Goal: Transaction & Acquisition: Book appointment/travel/reservation

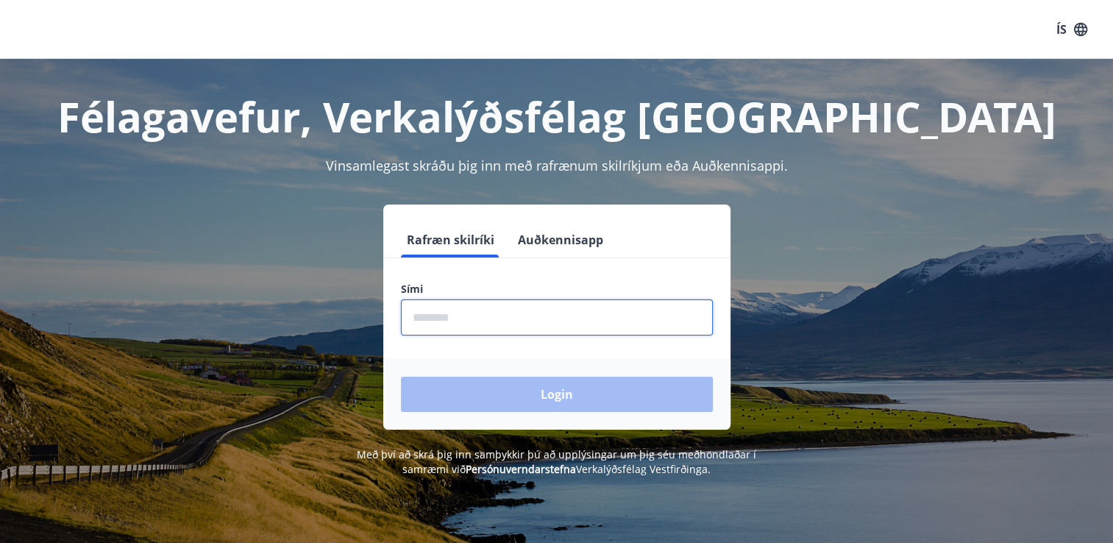
click at [449, 315] on input "phone" at bounding box center [557, 317] width 312 height 36
type input "********"
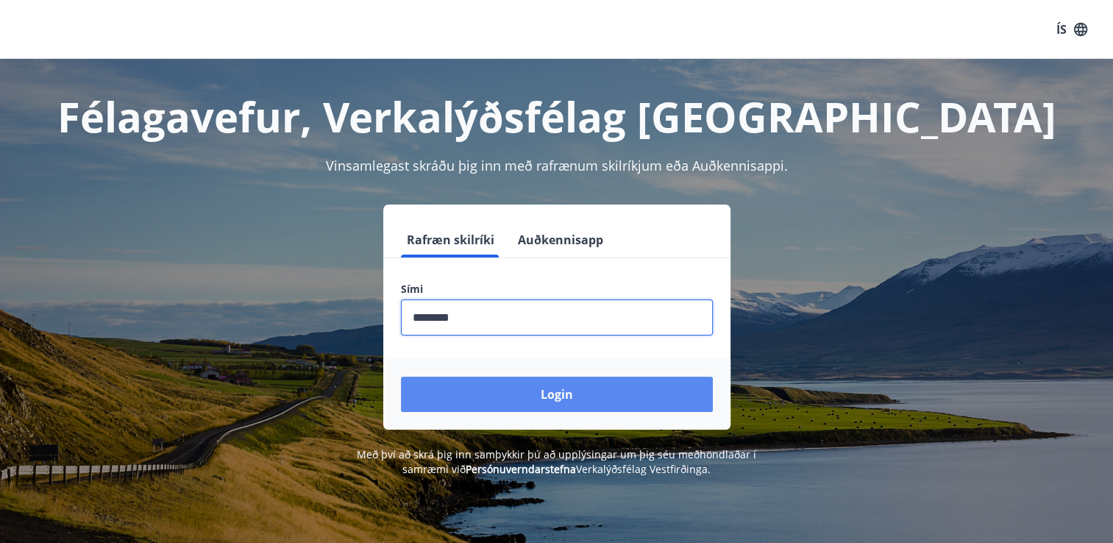
click at [558, 394] on button "Login" at bounding box center [557, 394] width 312 height 35
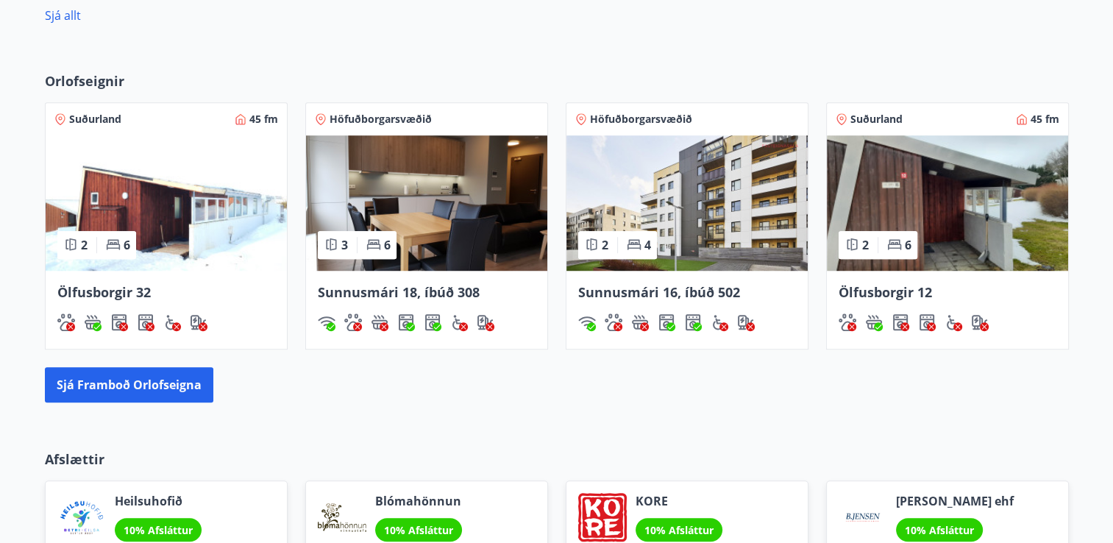
scroll to position [1030, 0]
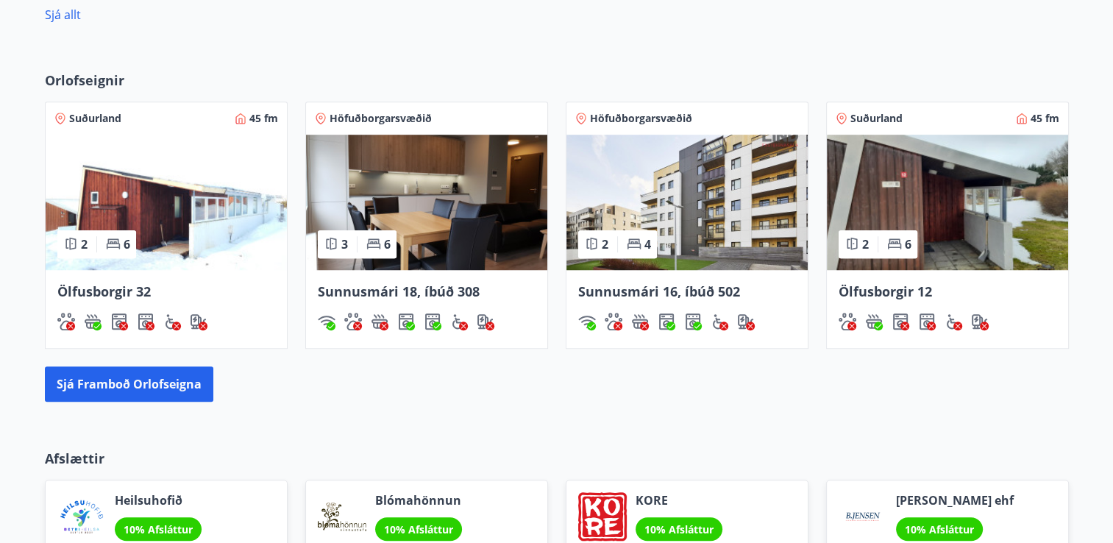
click at [382, 293] on span "Sunnusmári 18, íbúð 308" at bounding box center [399, 291] width 162 height 18
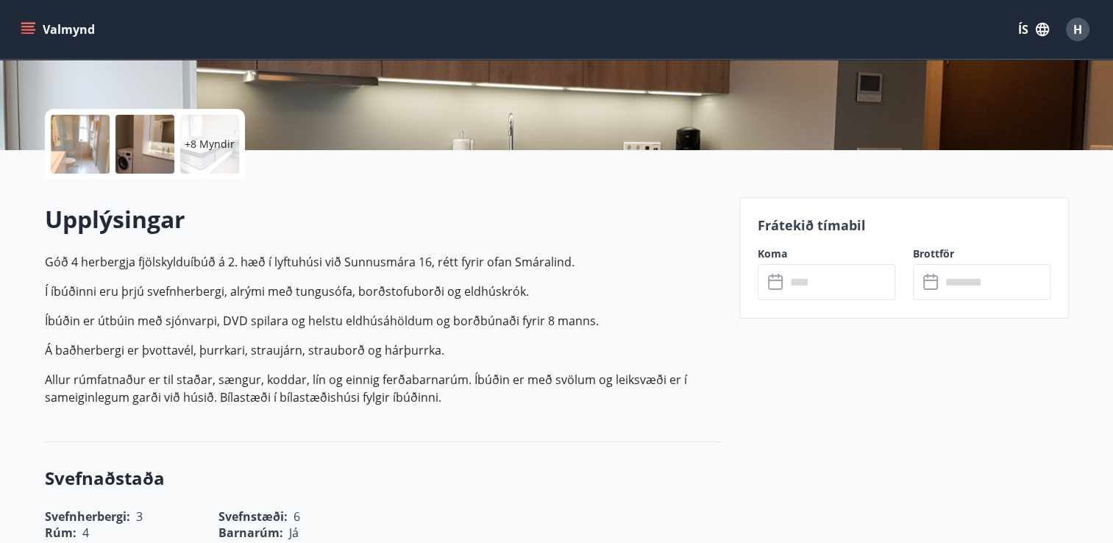
scroll to position [294, 0]
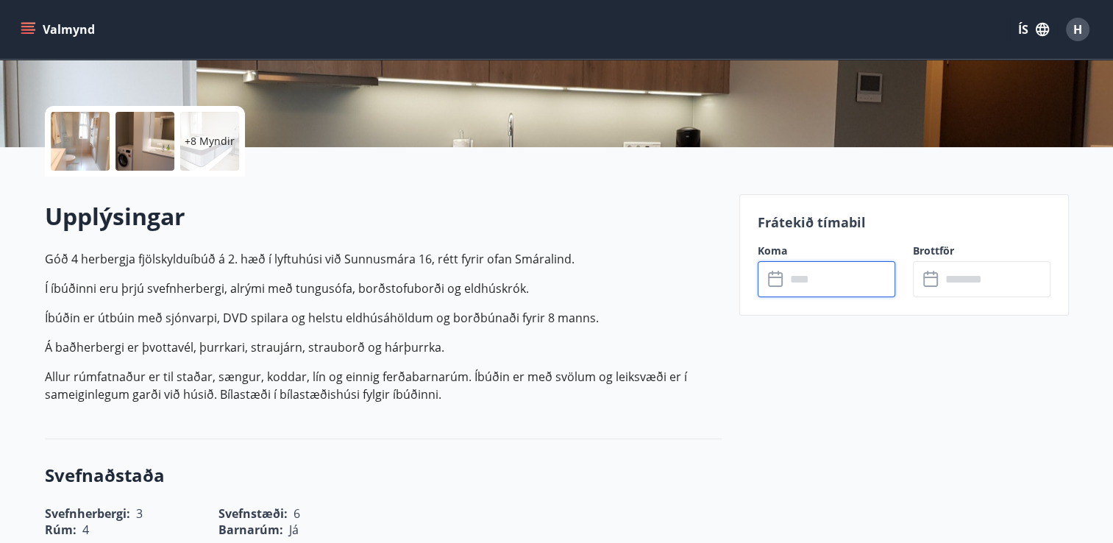
click at [832, 283] on input "text" at bounding box center [841, 279] width 110 height 36
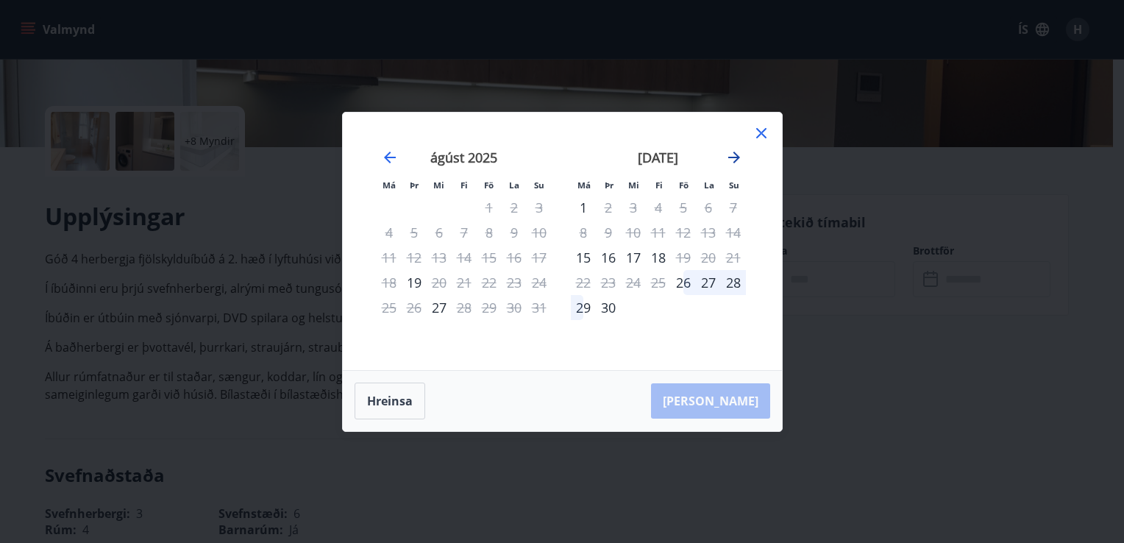
click at [735, 155] on icon "Move forward to switch to the next month." at bounding box center [734, 158] width 18 height 18
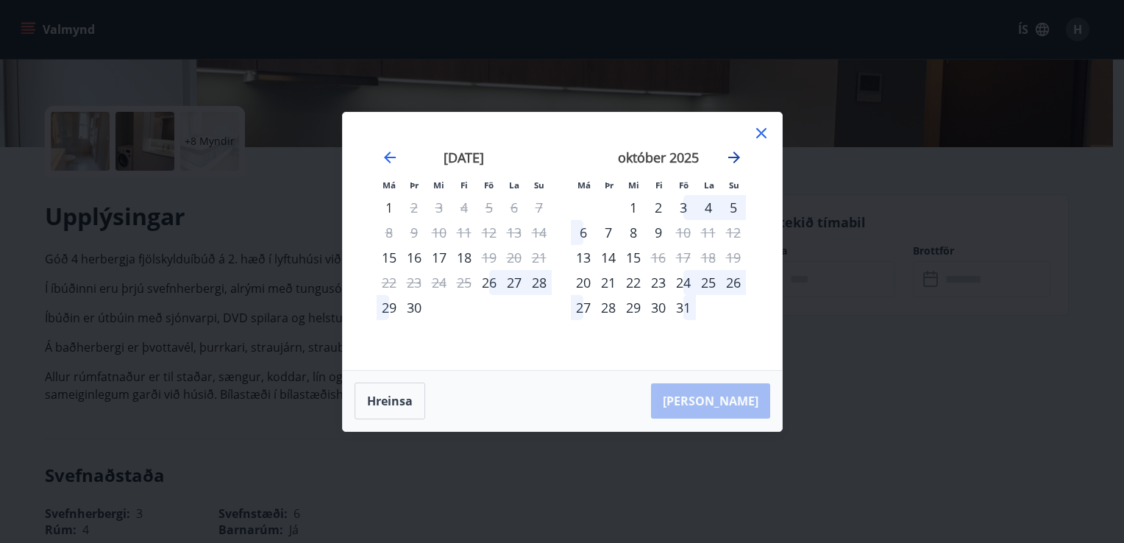
click at [735, 155] on icon "Move forward to switch to the next month." at bounding box center [734, 158] width 18 height 18
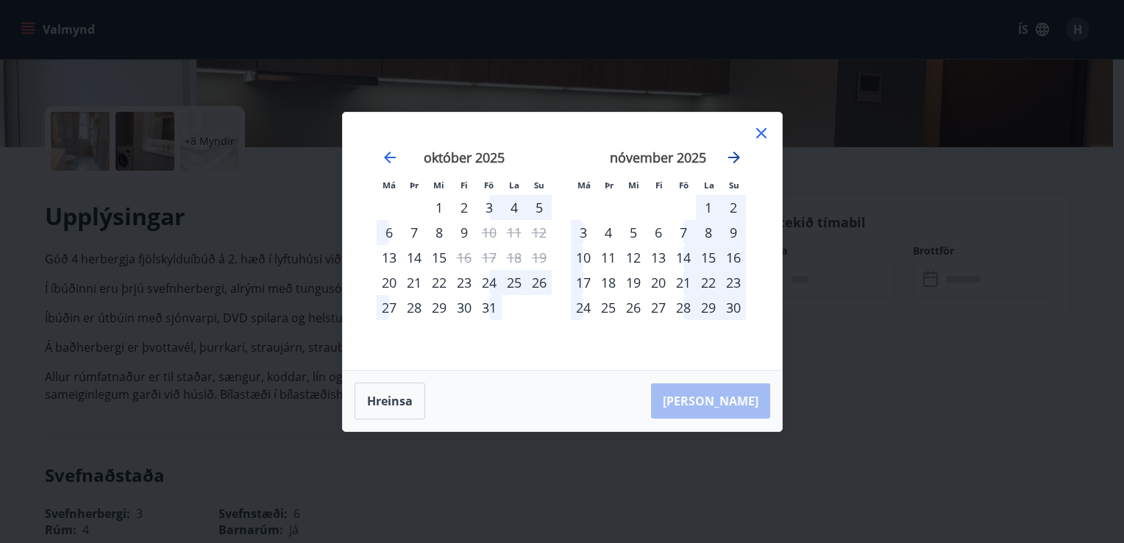
click at [735, 155] on icon "Move forward to switch to the next month." at bounding box center [734, 158] width 18 height 18
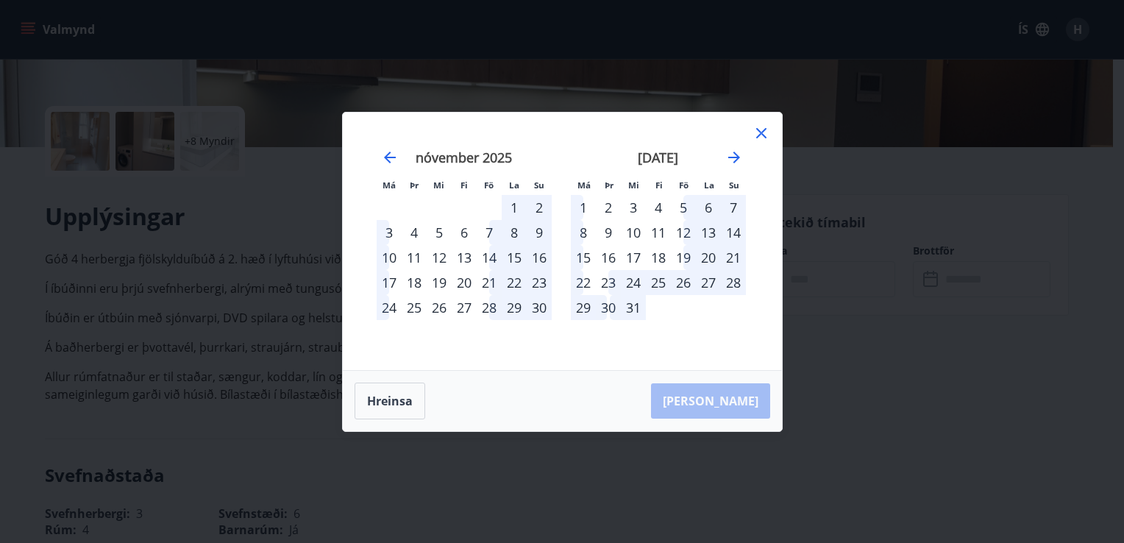
click at [610, 278] on div "23" at bounding box center [608, 282] width 25 height 25
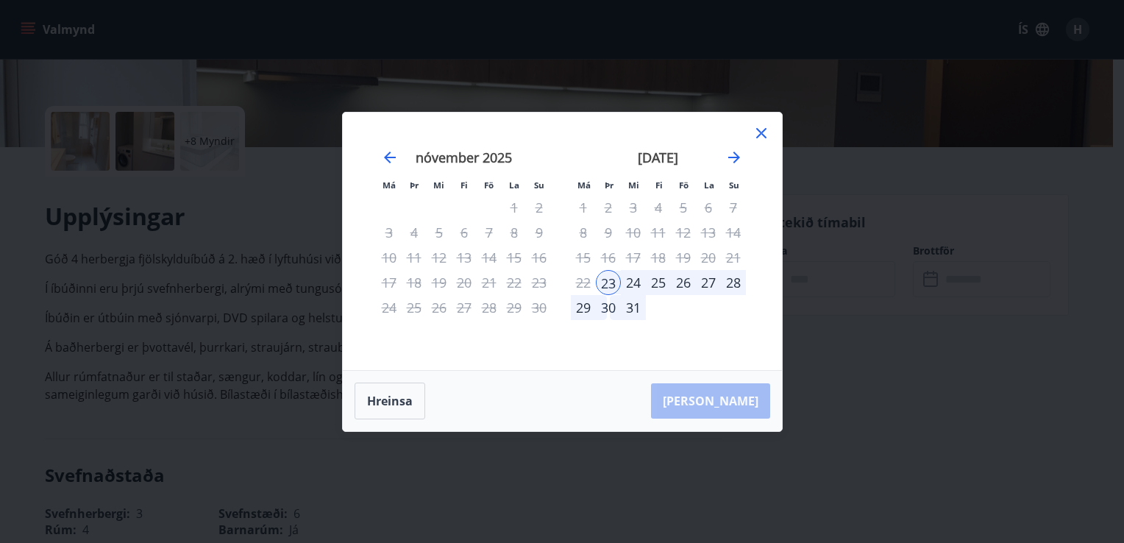
click at [708, 282] on div "27" at bounding box center [708, 282] width 25 height 25
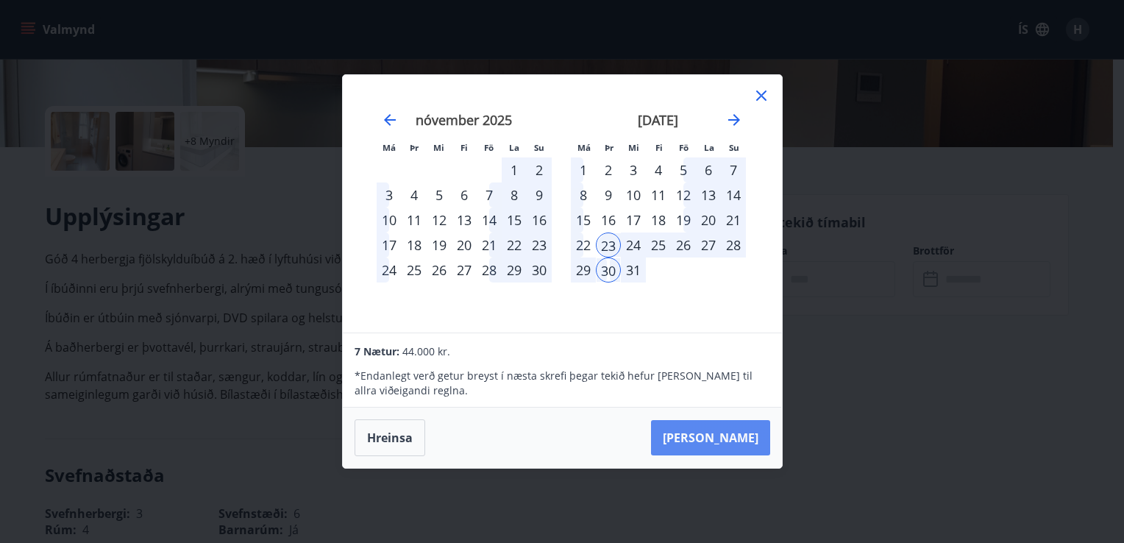
click at [731, 438] on button "Taka Frá" at bounding box center [710, 437] width 119 height 35
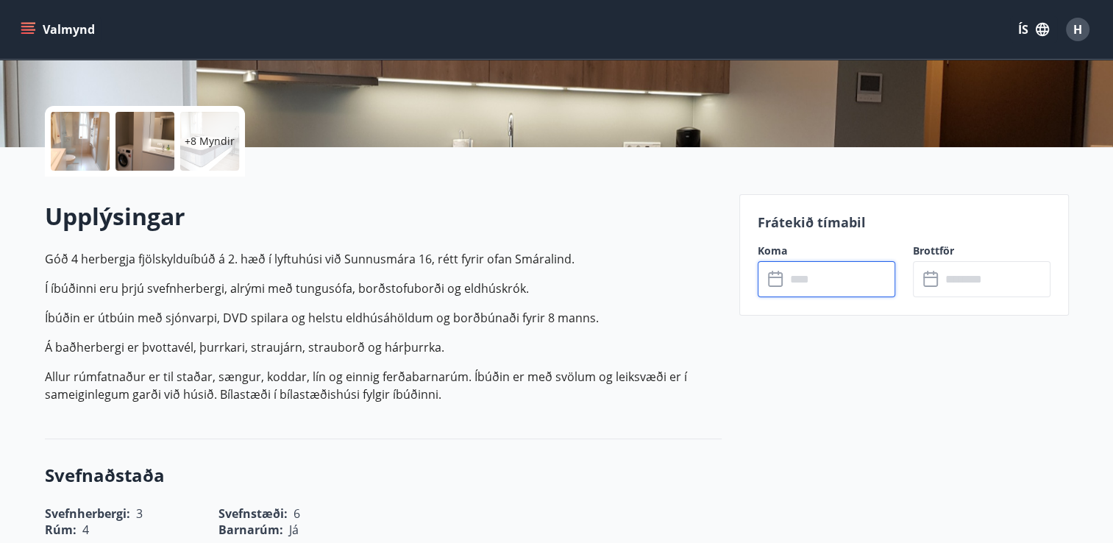
type input "******"
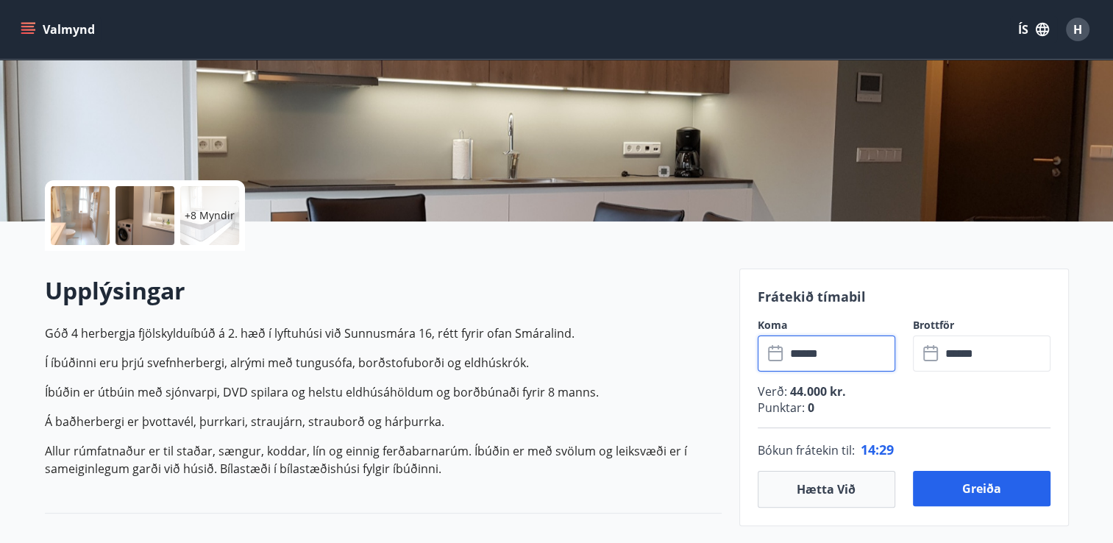
scroll to position [221, 0]
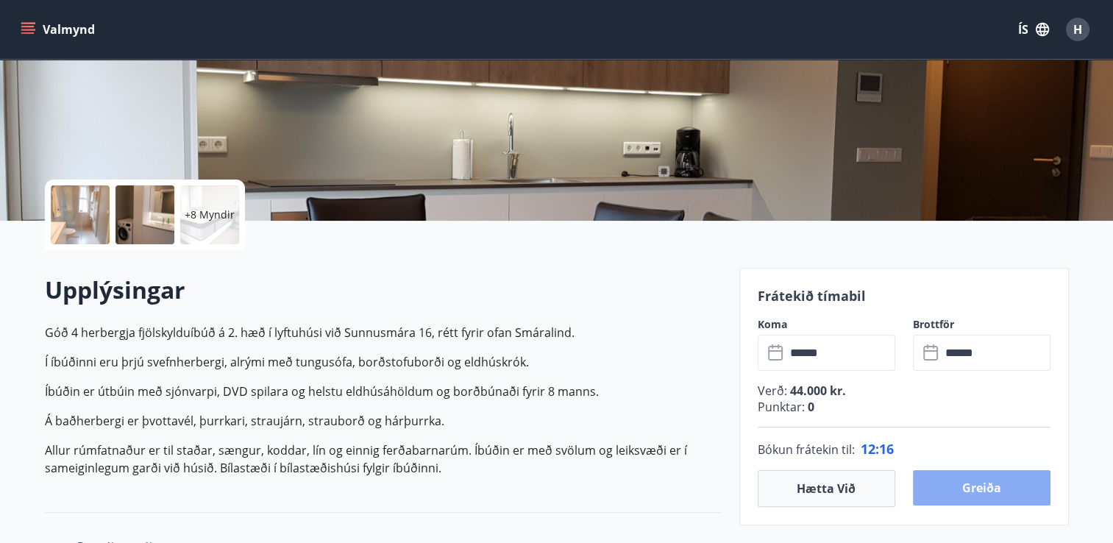
click at [989, 492] on button "Greiða" at bounding box center [982, 487] width 138 height 35
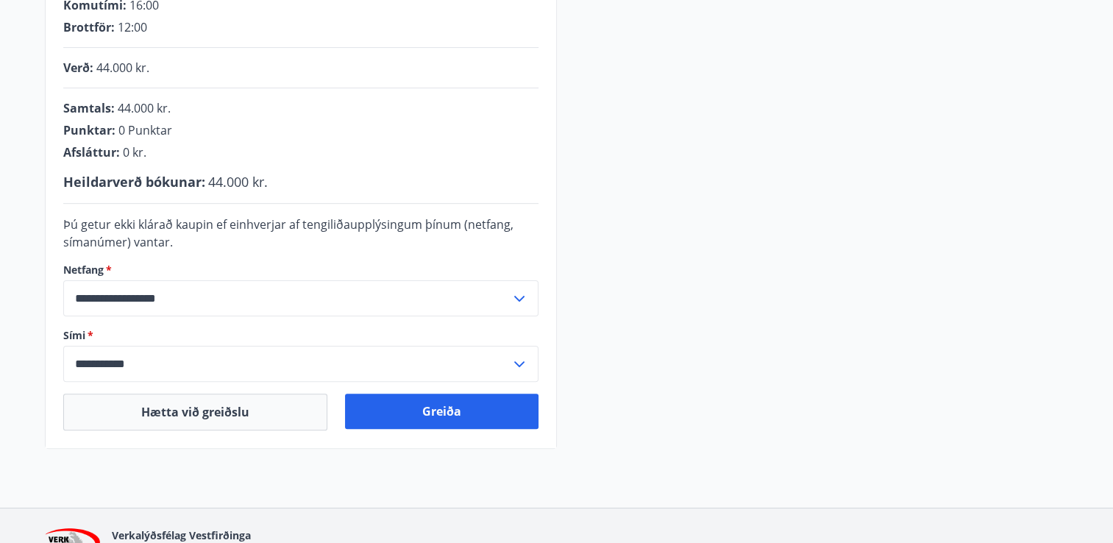
scroll to position [368, 0]
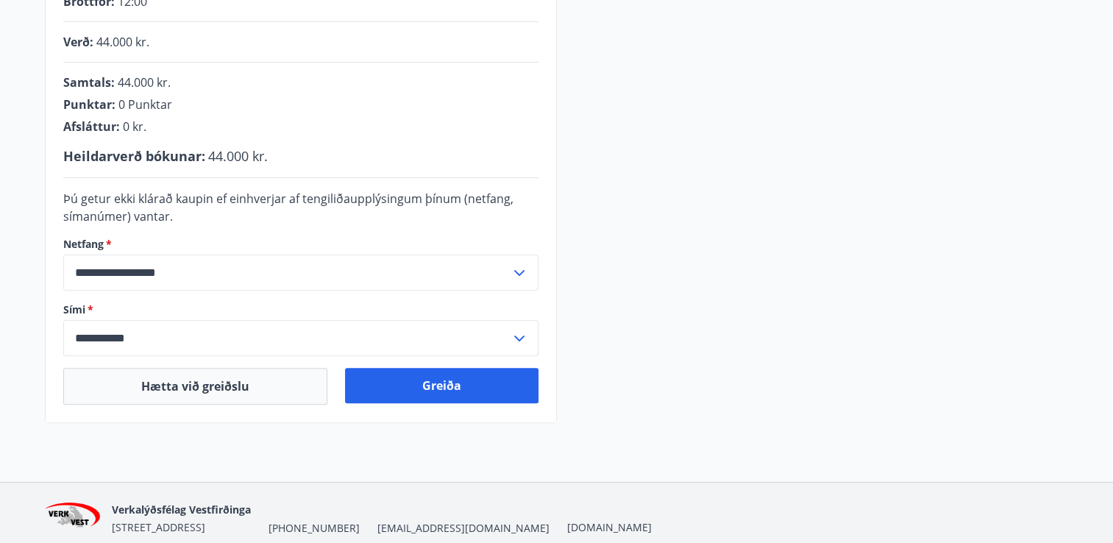
click at [514, 335] on icon at bounding box center [519, 338] width 10 height 6
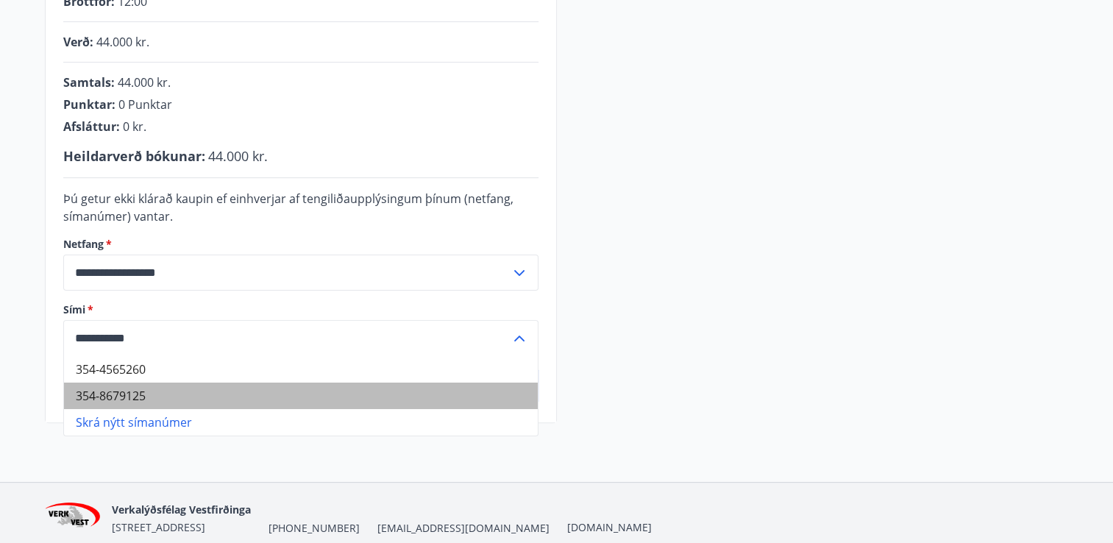
click at [114, 395] on li "354-8679125" at bounding box center [301, 395] width 474 height 26
type input "**********"
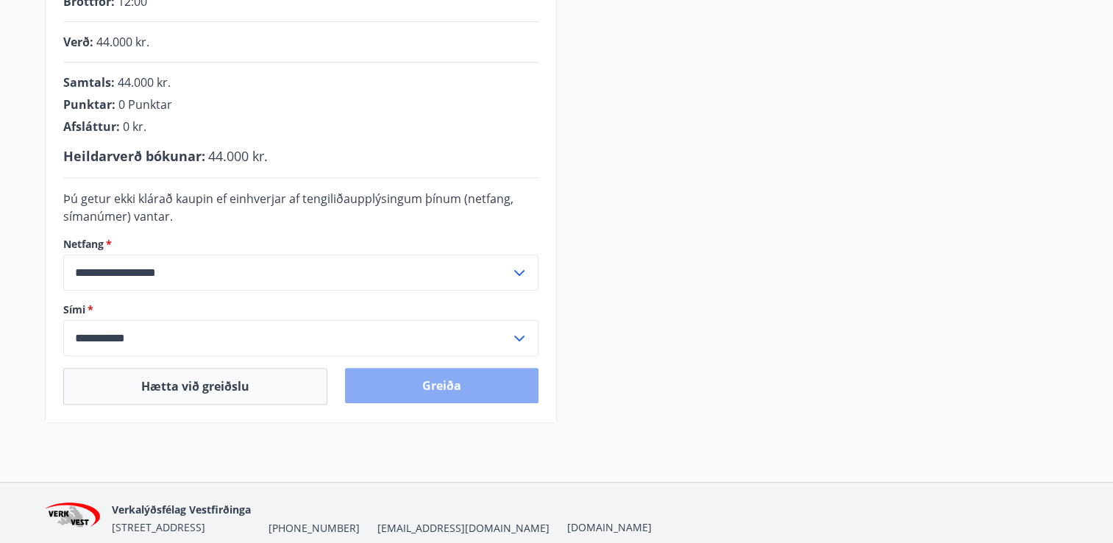
click at [424, 391] on button "Greiða" at bounding box center [441, 385] width 193 height 35
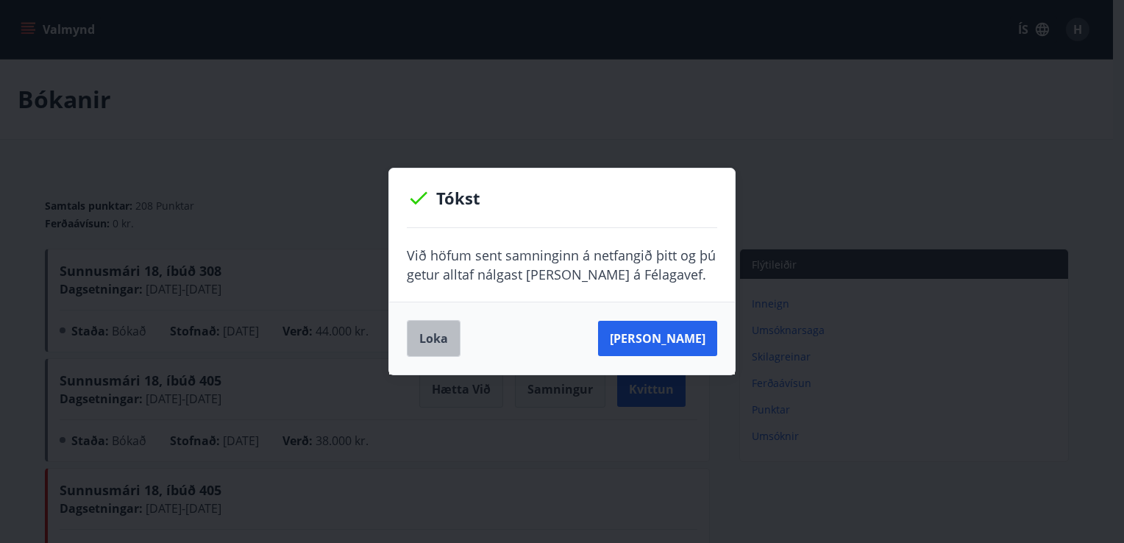
click at [436, 336] on button "Loka" at bounding box center [434, 338] width 54 height 37
click at [433, 343] on button "Loka" at bounding box center [434, 338] width 54 height 37
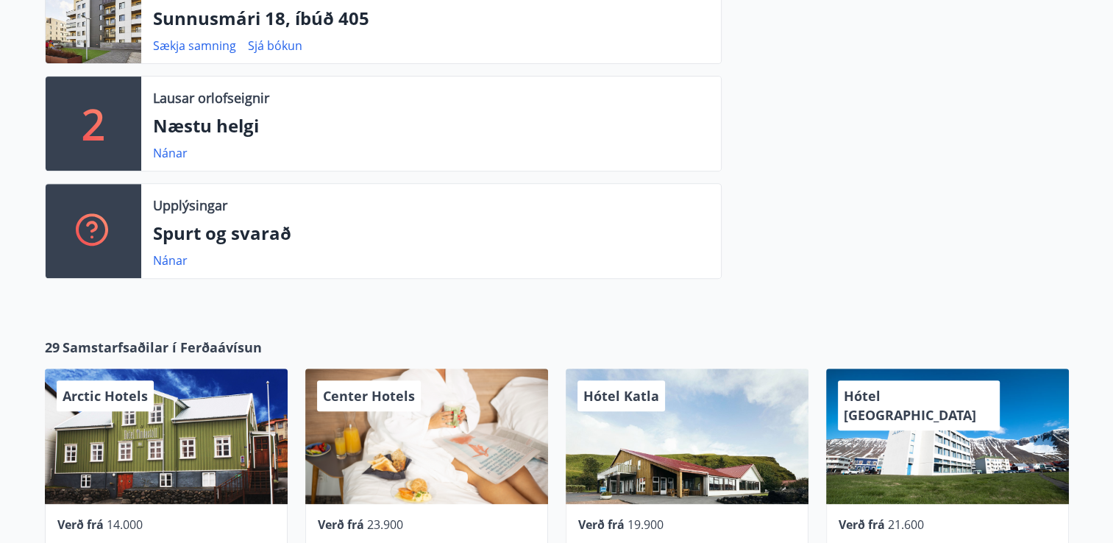
scroll to position [294, 0]
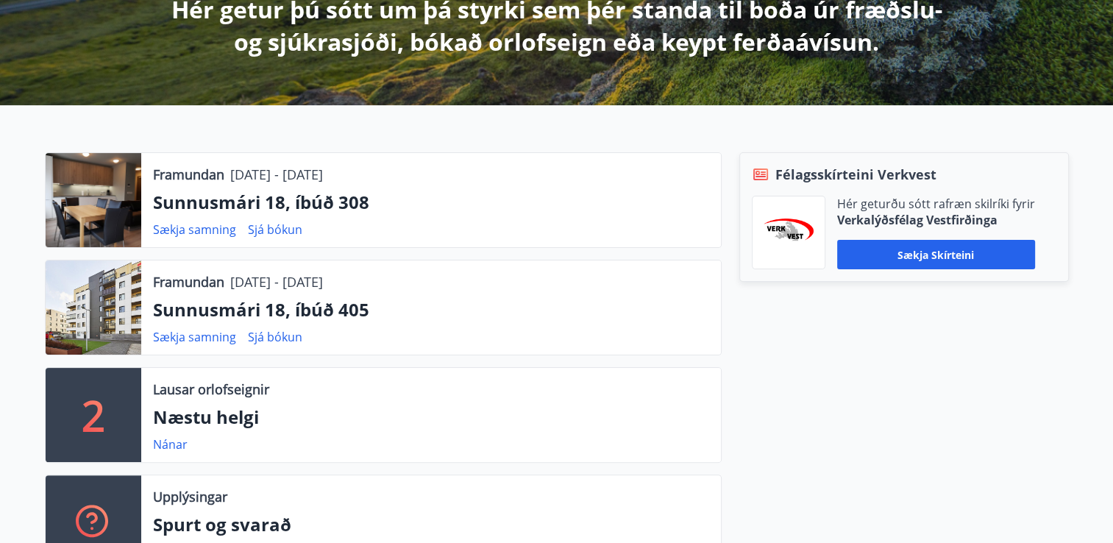
click at [787, 381] on div "Félagsskírteini Verkvest Hér geturðu sótt rafræn skilríki fyrir Verkalýðsfélag …" at bounding box center [895, 367] width 347 height 430
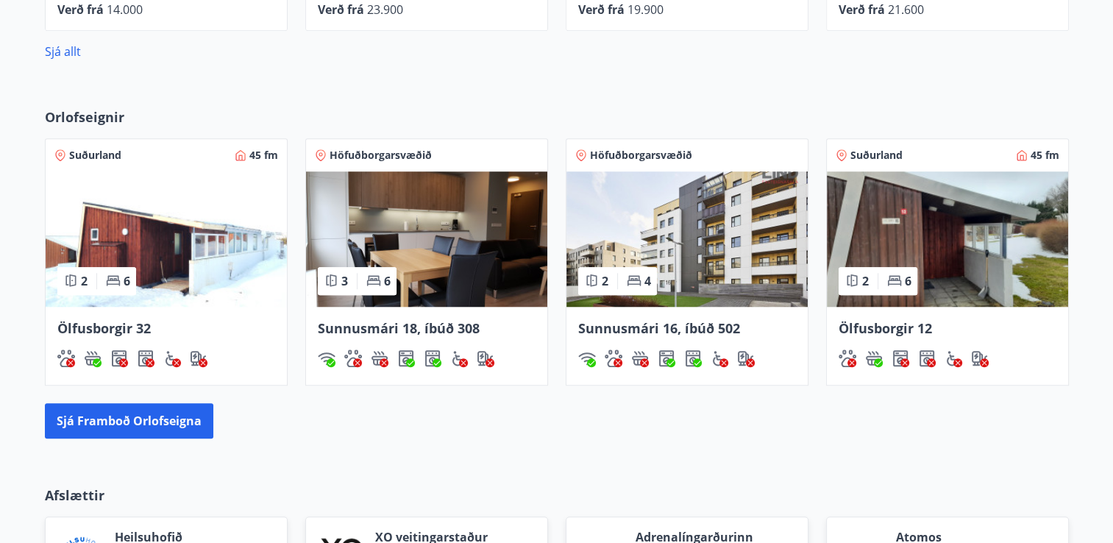
scroll to position [1177, 0]
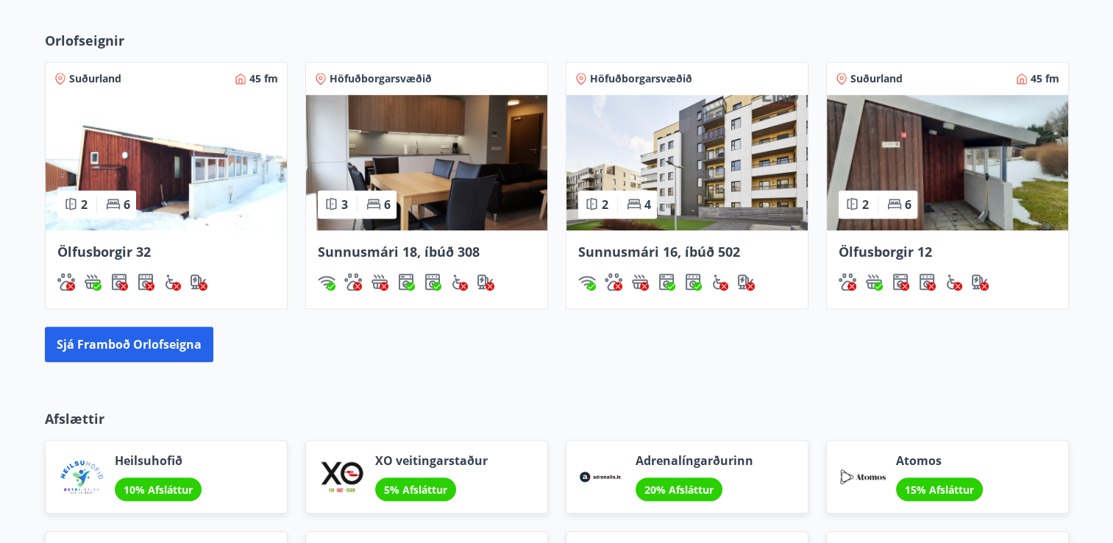
click at [364, 250] on span "Sunnusmári 18, íbúð 308" at bounding box center [399, 252] width 162 height 18
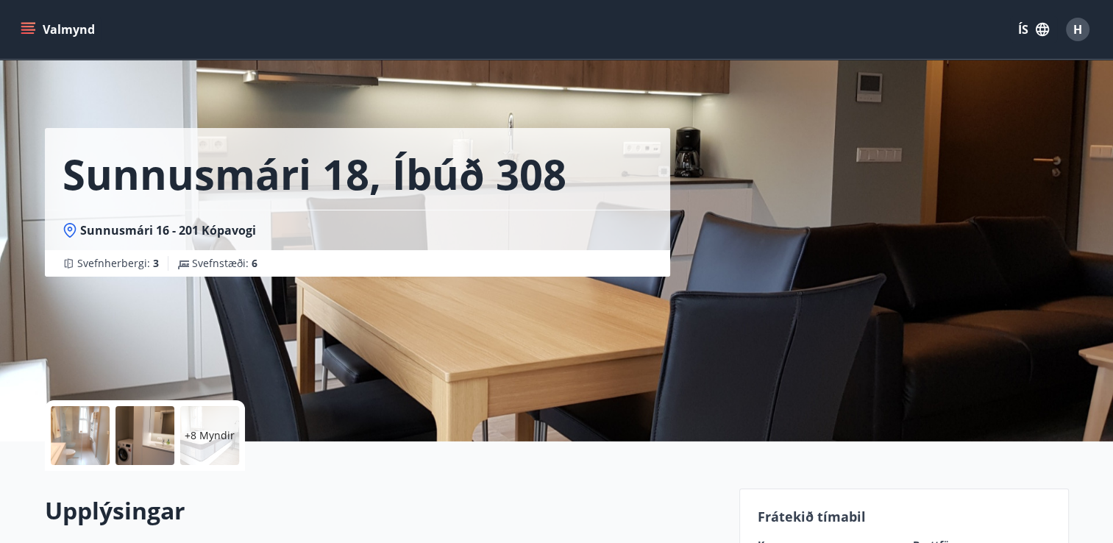
click at [96, 441] on div at bounding box center [80, 435] width 59 height 59
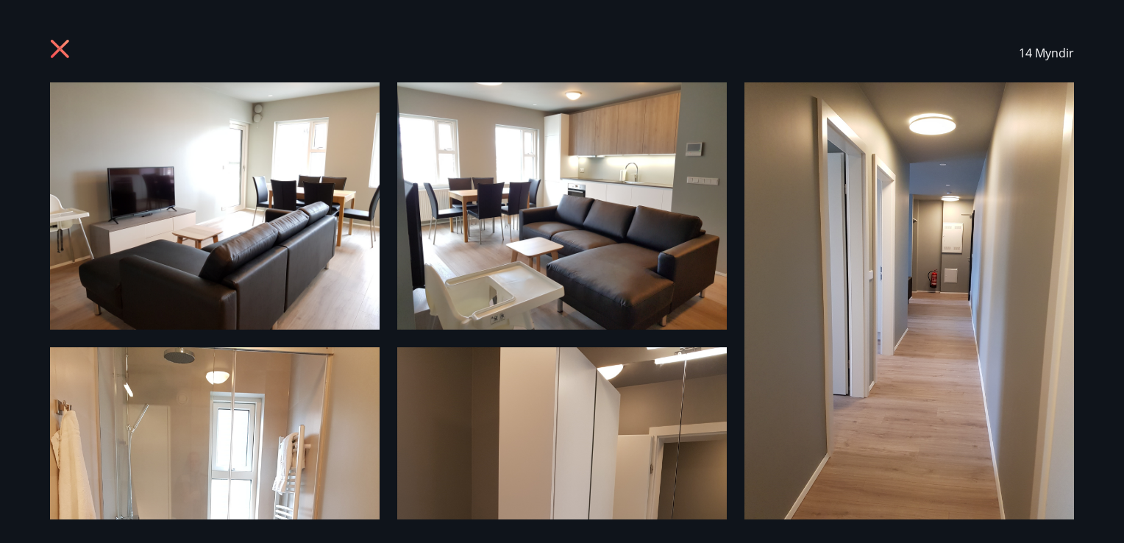
click at [57, 47] on icon at bounding box center [60, 49] width 18 height 18
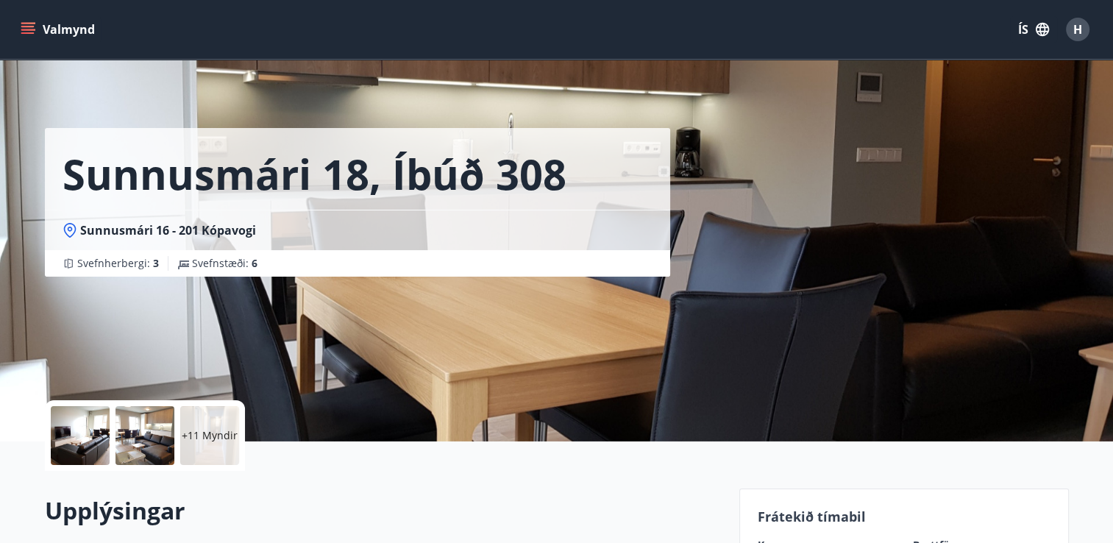
click at [1077, 29] on span "H" at bounding box center [1077, 29] width 9 height 16
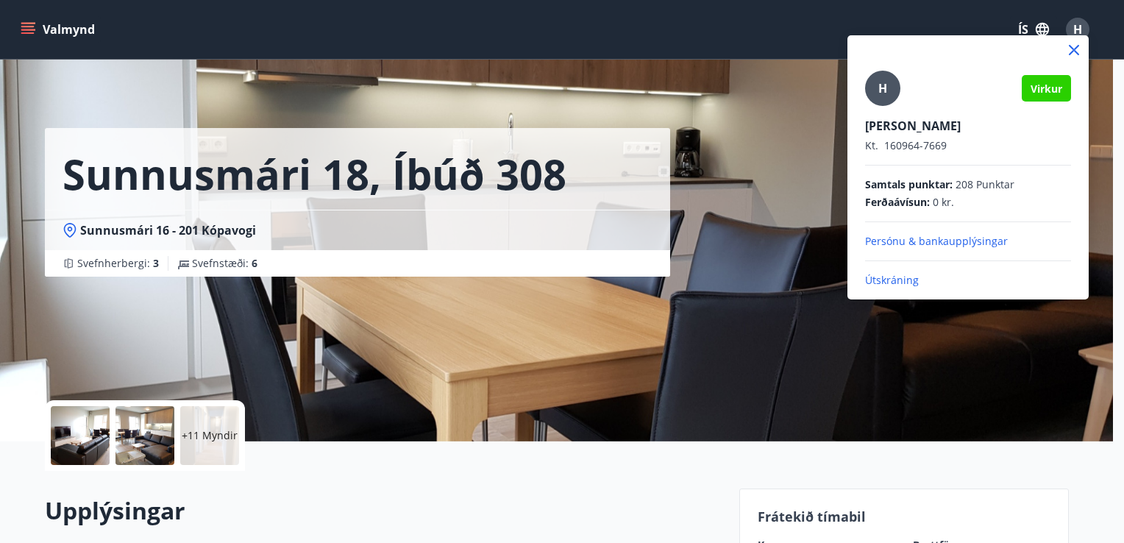
click at [887, 278] on p "Útskráning" at bounding box center [968, 280] width 206 height 15
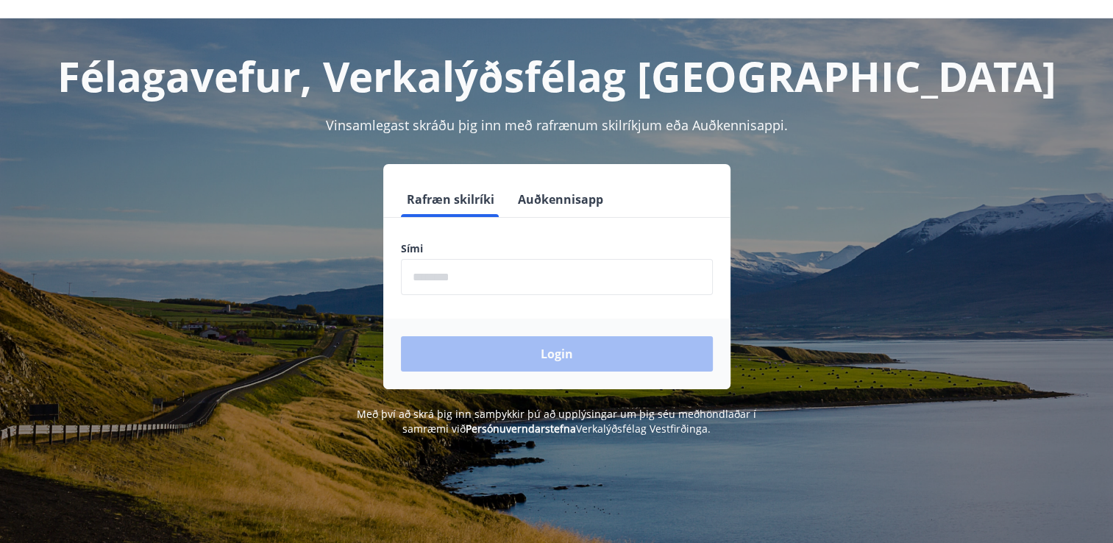
scroll to position [74, 0]
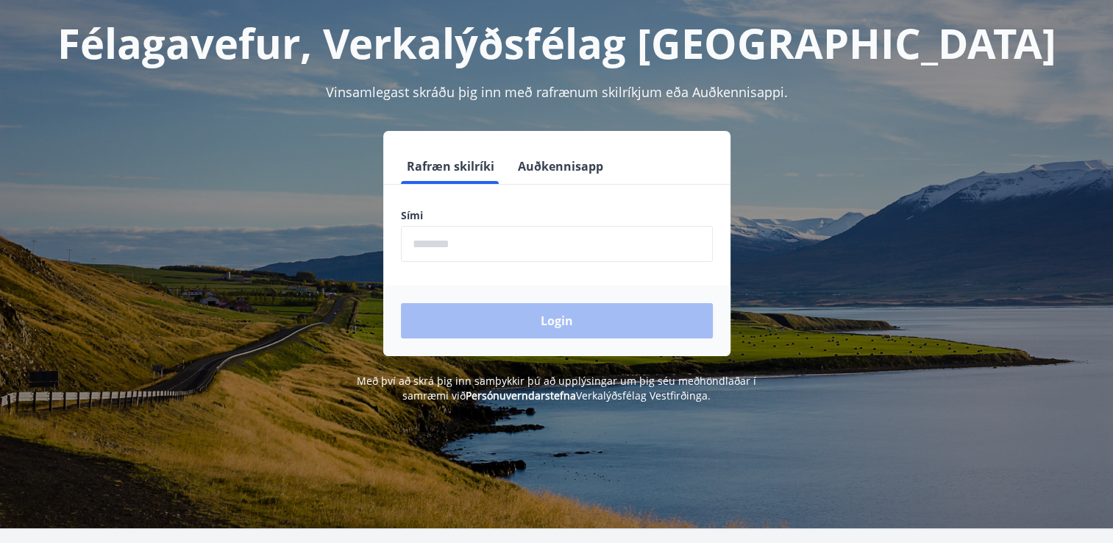
click at [443, 247] on input "phone" at bounding box center [557, 244] width 312 height 36
type input "********"
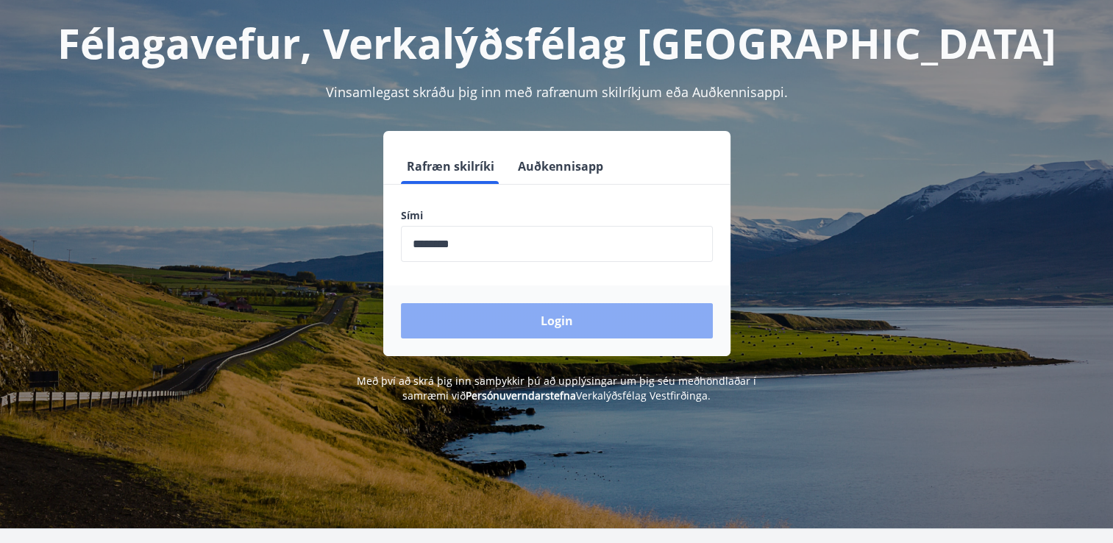
click at [585, 316] on button "Login" at bounding box center [557, 320] width 312 height 35
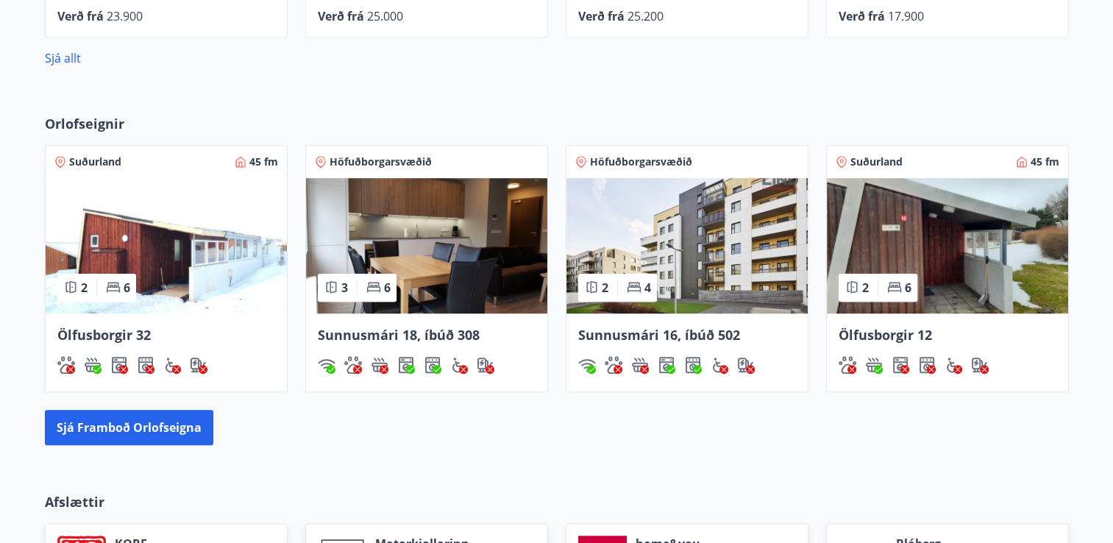
scroll to position [1103, 0]
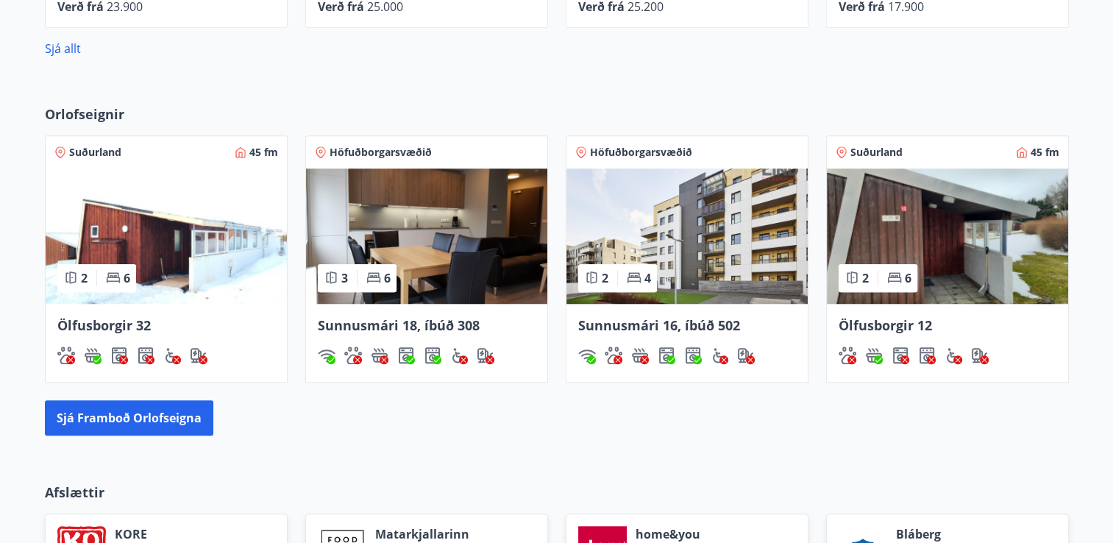
click at [364, 323] on span "Sunnusmári 18, íbúð 308" at bounding box center [399, 325] width 162 height 18
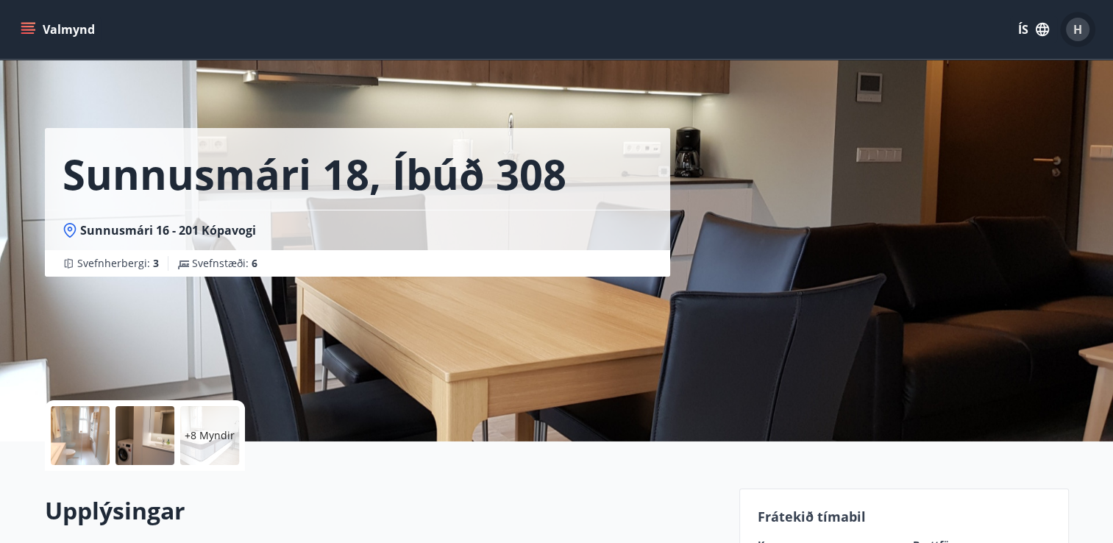
click at [1080, 29] on span "H" at bounding box center [1077, 29] width 9 height 16
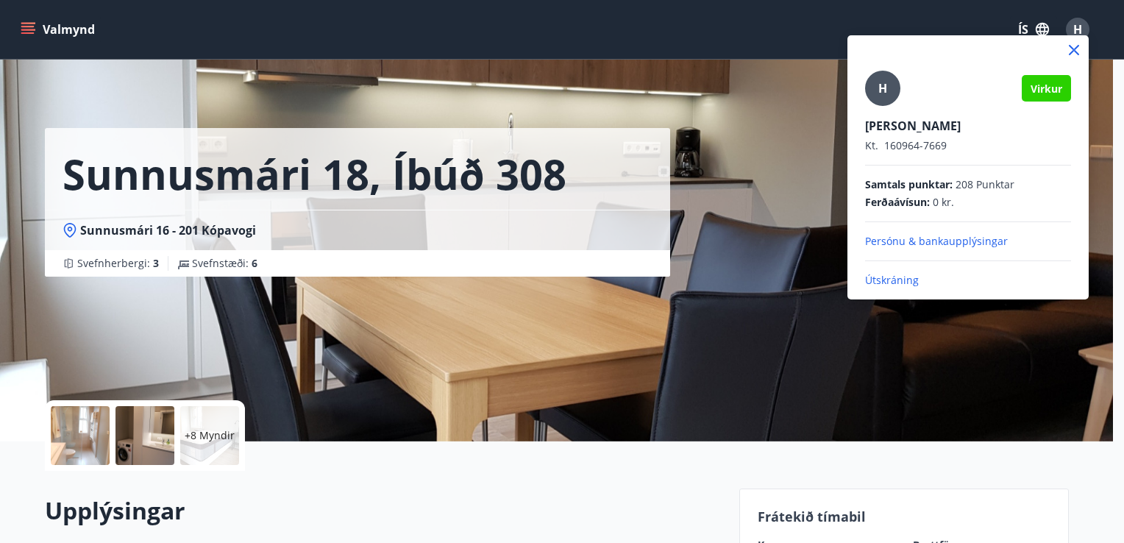
click at [878, 281] on p "Útskráning" at bounding box center [968, 280] width 206 height 15
